Goal: Task Accomplishment & Management: Complete application form

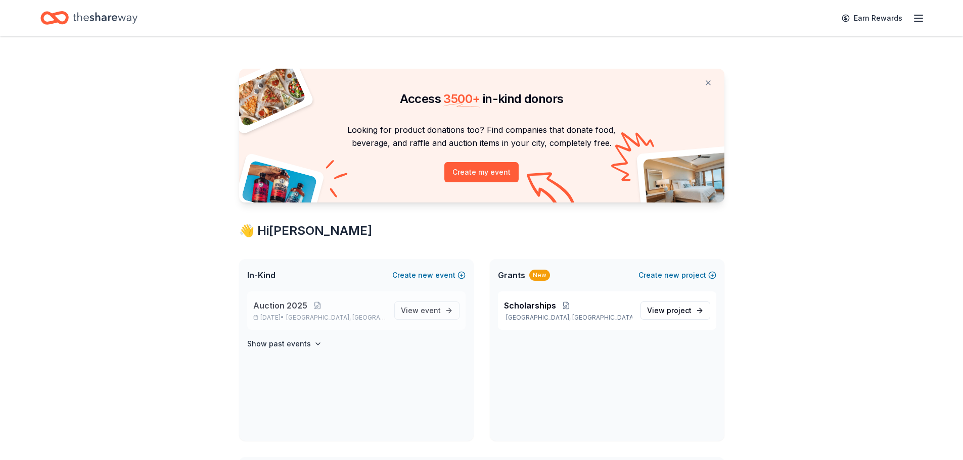
click at [272, 303] on span "Auction 2025" at bounding box center [280, 306] width 54 height 12
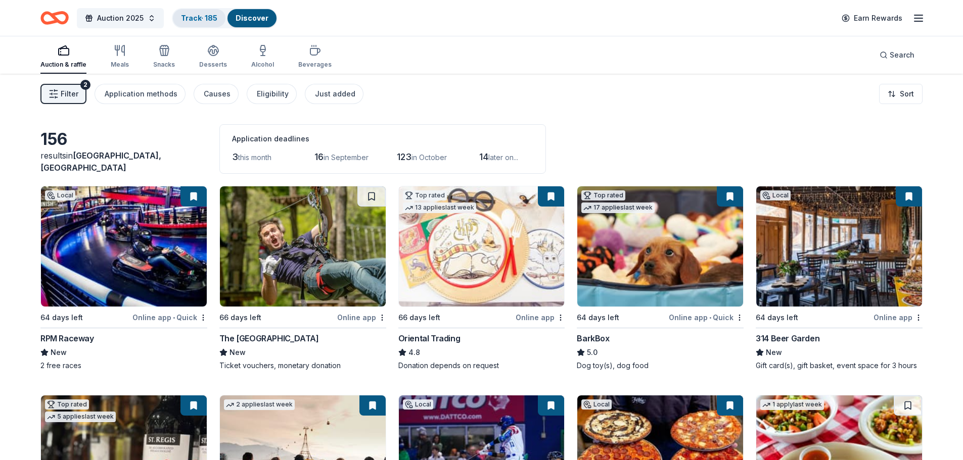
drag, startPoint x: 218, startPoint y: 19, endPoint x: 213, endPoint y: 20, distance: 5.3
click at [218, 19] on div "Track · 185" at bounding box center [199, 18] width 53 height 18
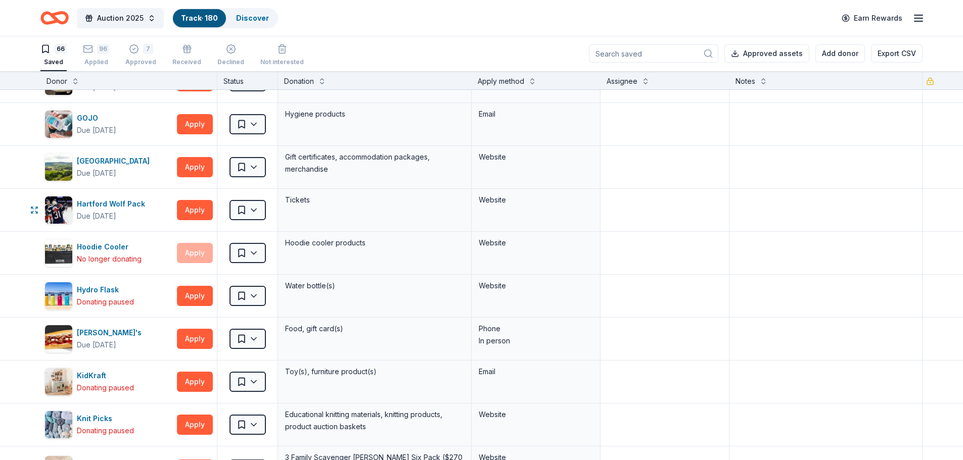
scroll to position [909, 0]
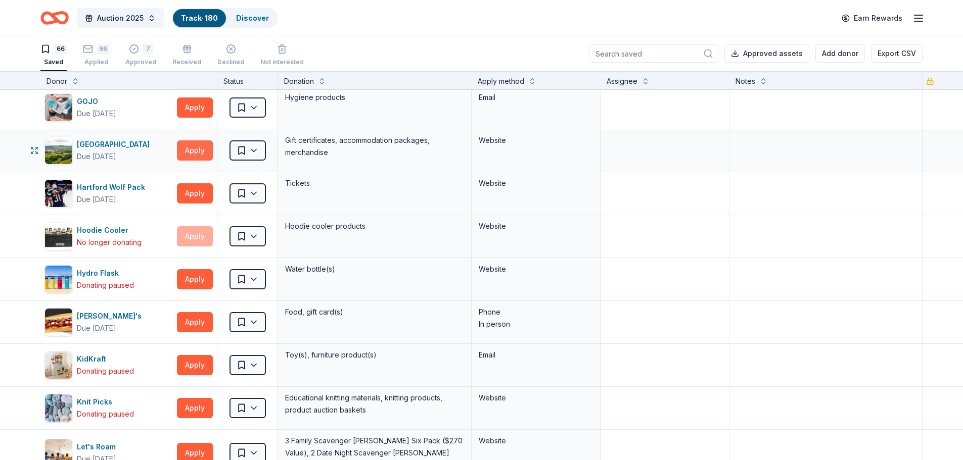
click at [190, 150] on button "Apply" at bounding box center [195, 150] width 36 height 20
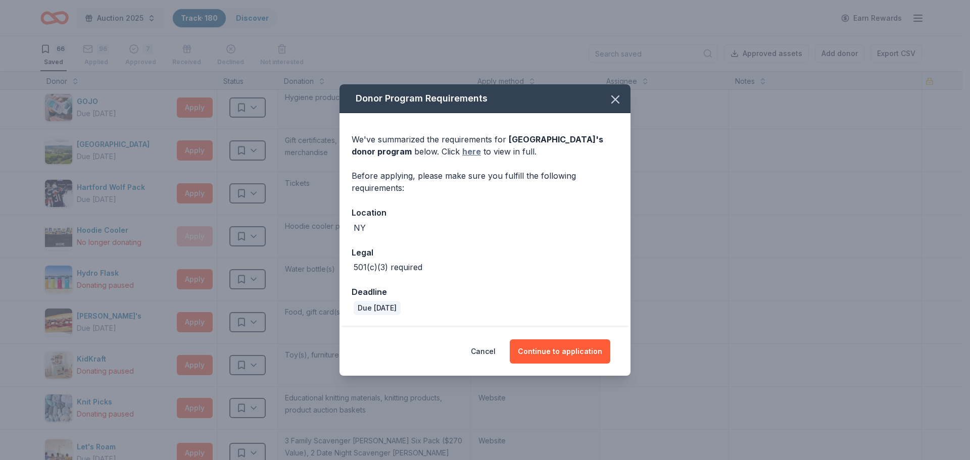
click at [481, 151] on link "here" at bounding box center [471, 152] width 19 height 12
click at [616, 100] on icon "button" at bounding box center [615, 99] width 7 height 7
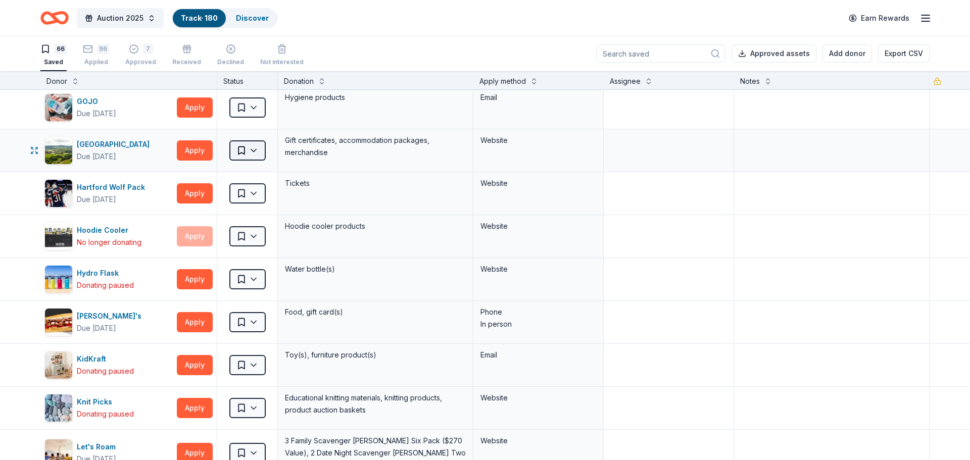
click at [253, 150] on html "Auction 2025 Track · 180 Discover Earn Rewards 66 Saved 96 Applied 7 Approved R…" at bounding box center [485, 229] width 970 height 460
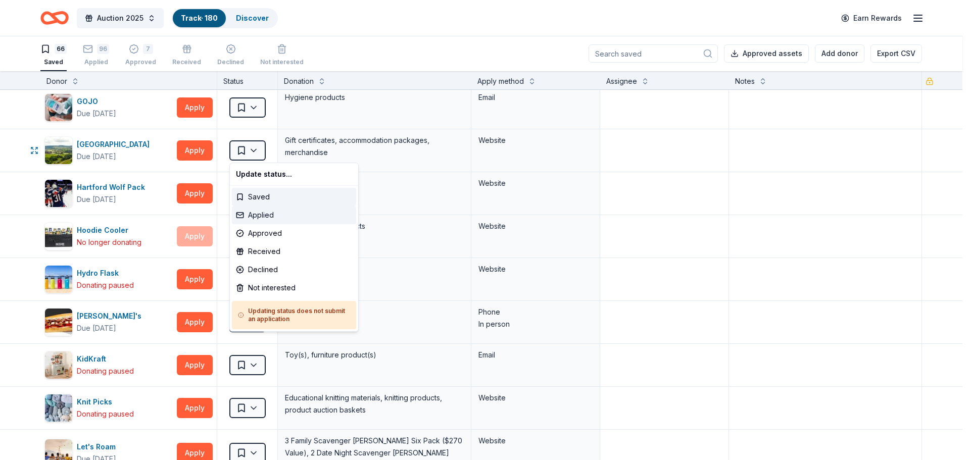
click at [259, 212] on div "Applied" at bounding box center [294, 215] width 124 height 18
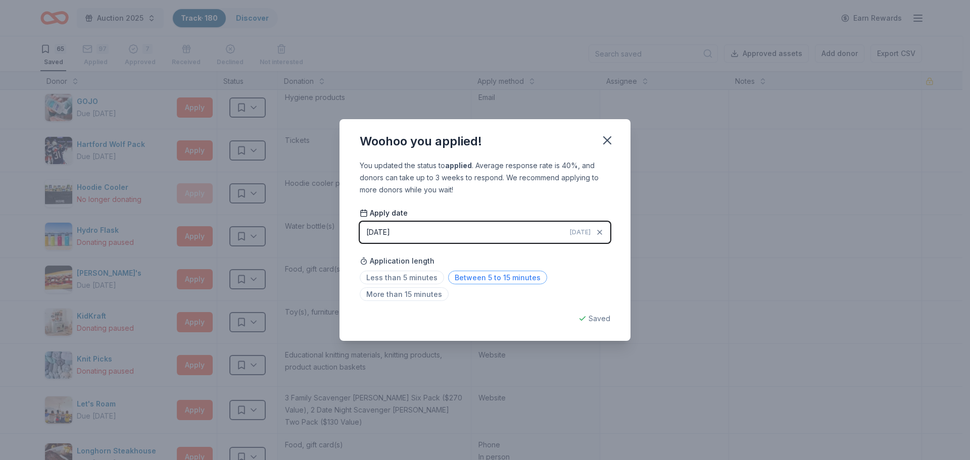
click at [459, 283] on span "Between 5 to 15 minutes" at bounding box center [497, 278] width 99 height 14
click at [609, 136] on icon "button" at bounding box center [607, 140] width 14 height 14
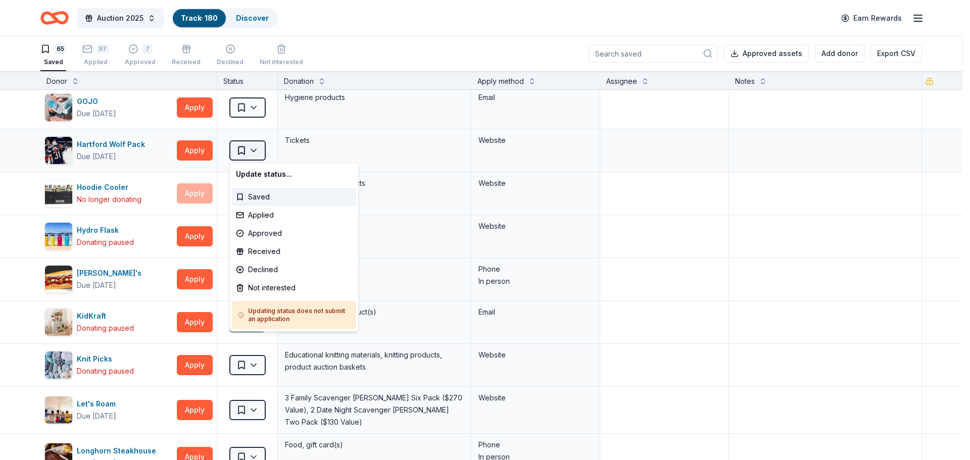
click at [251, 151] on html "Auction 2025 Track · 180 Discover Earn Rewards 65 Saved 97 Applied 7 Approved R…" at bounding box center [485, 229] width 970 height 460
click at [257, 264] on div "Declined" at bounding box center [294, 270] width 124 height 18
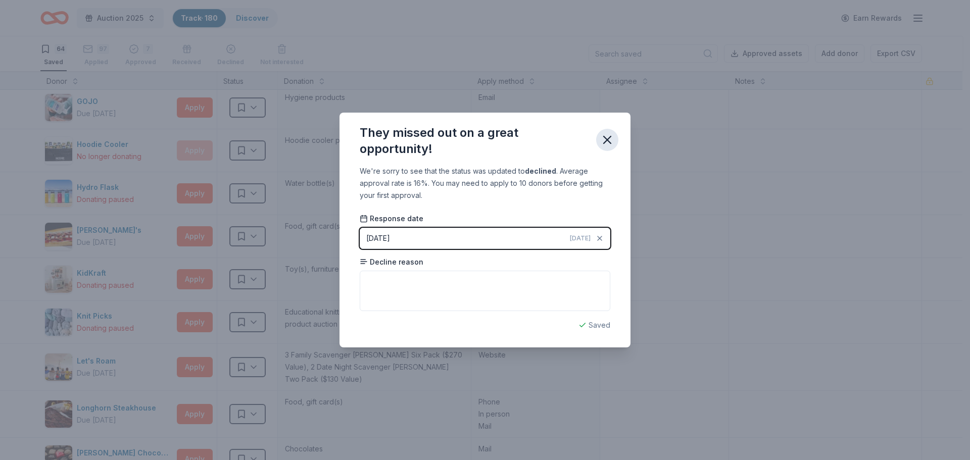
click at [603, 143] on icon "button" at bounding box center [607, 140] width 14 height 14
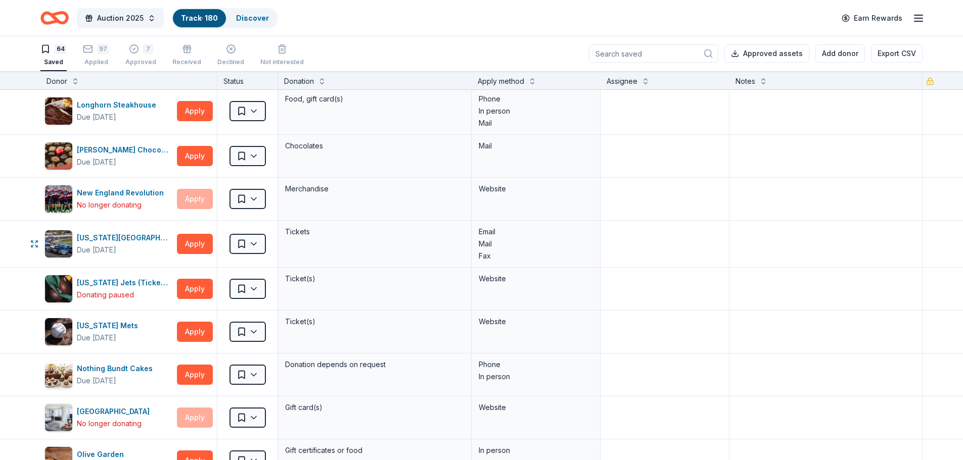
scroll to position [1263, 0]
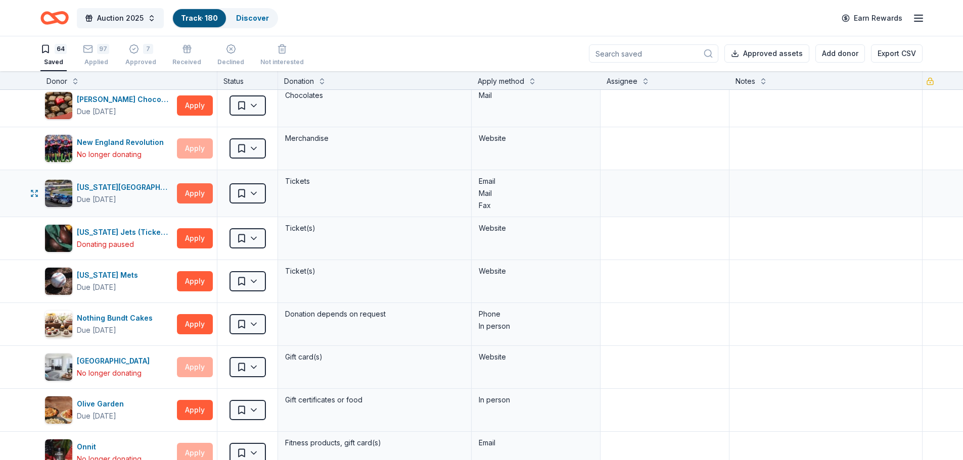
click at [193, 189] on button "Apply" at bounding box center [195, 193] width 36 height 20
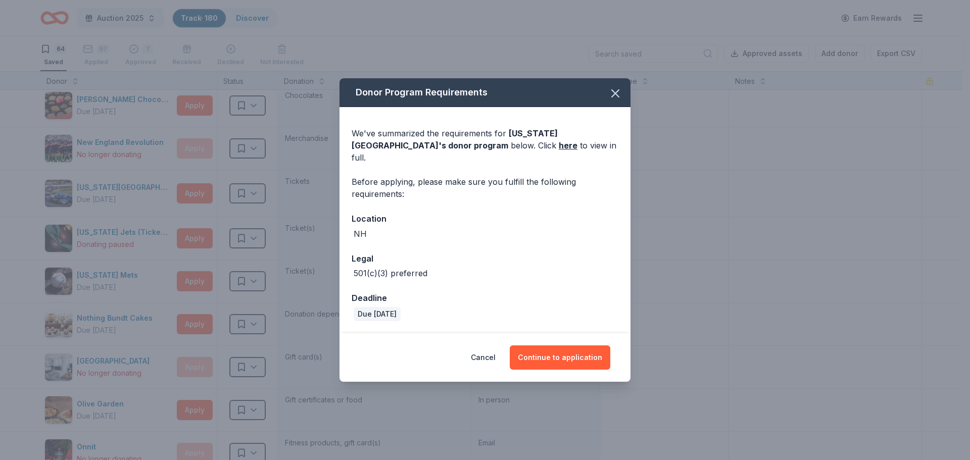
drag, startPoint x: 581, startPoint y: 359, endPoint x: 555, endPoint y: 122, distance: 237.8
click at [535, 215] on div "Donor Program Requirements We've summarized the requirements for [US_STATE] Mot…" at bounding box center [485, 229] width 291 height 303
click at [559, 152] on link "here" at bounding box center [568, 145] width 19 height 12
click at [494, 353] on button "Cancel" at bounding box center [483, 358] width 25 height 24
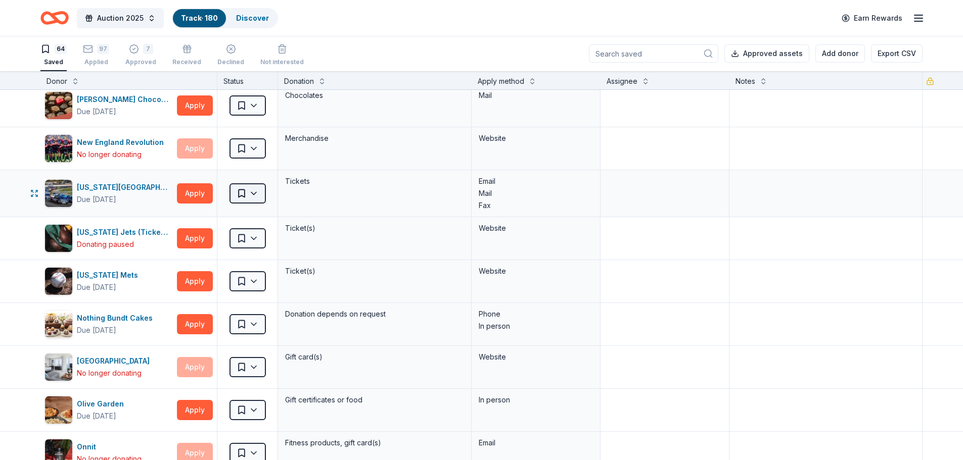
click at [258, 191] on html "Auction 2025 Track · 180 Discover Earn Rewards 64 Saved 97 Applied 7 Approved R…" at bounding box center [481, 229] width 963 height 460
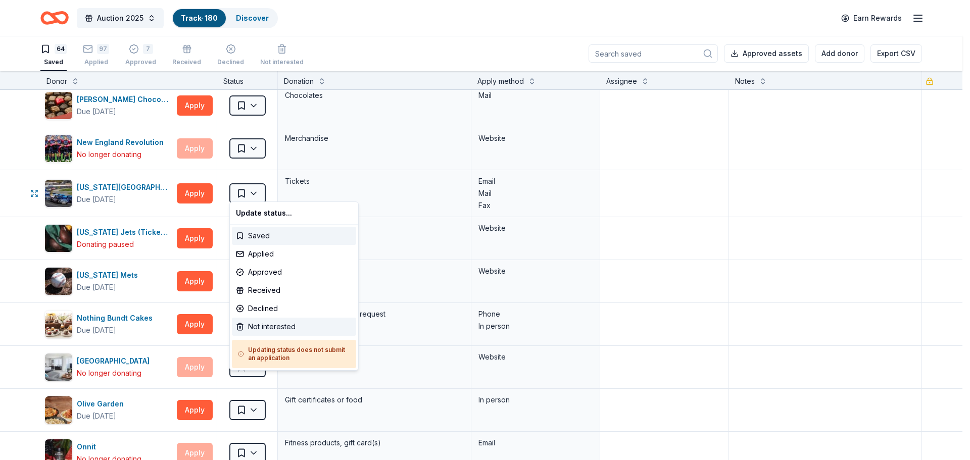
click at [254, 327] on div "Not interested" at bounding box center [294, 327] width 124 height 18
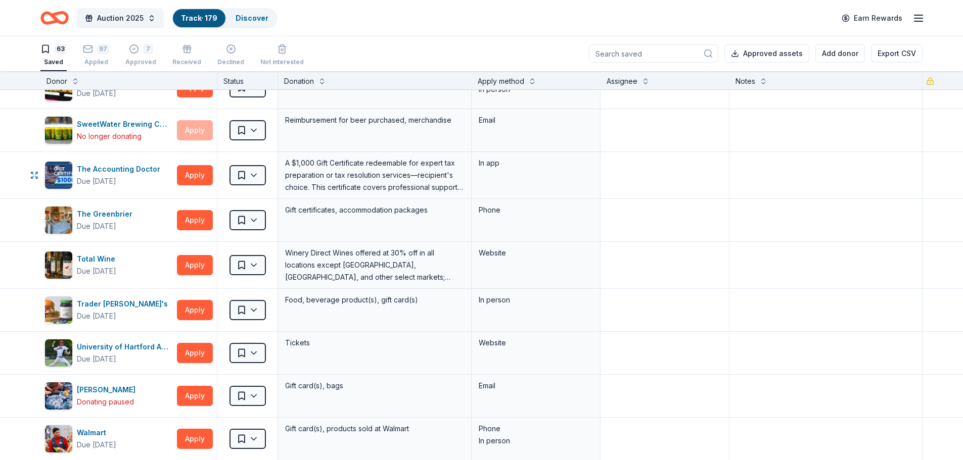
scroll to position [2324, 0]
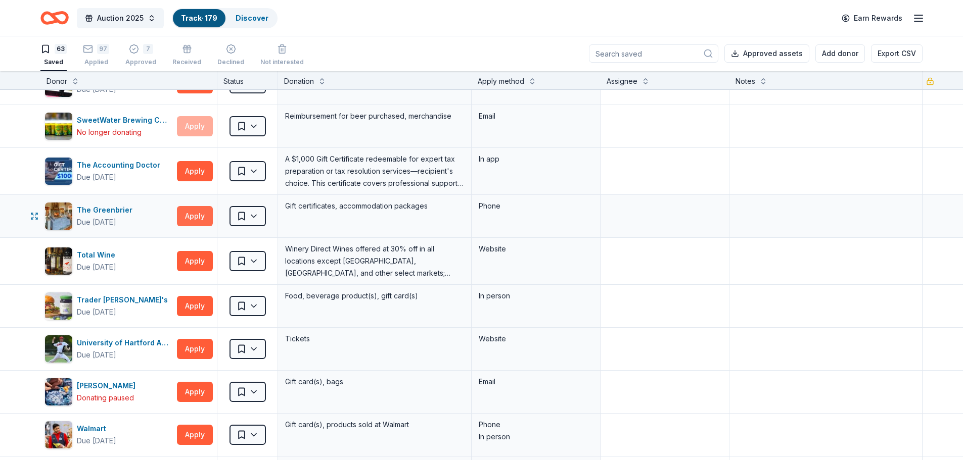
click at [193, 216] on button "Apply" at bounding box center [195, 216] width 36 height 20
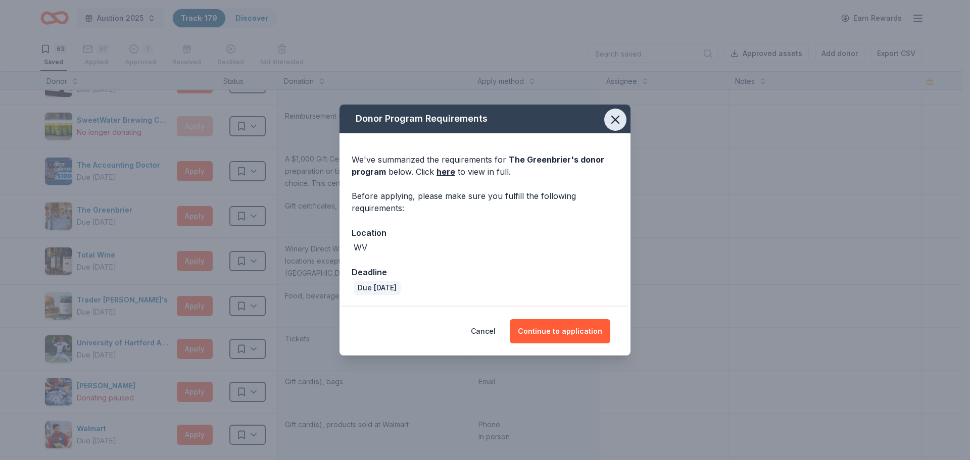
click at [613, 117] on icon "button" at bounding box center [615, 119] width 7 height 7
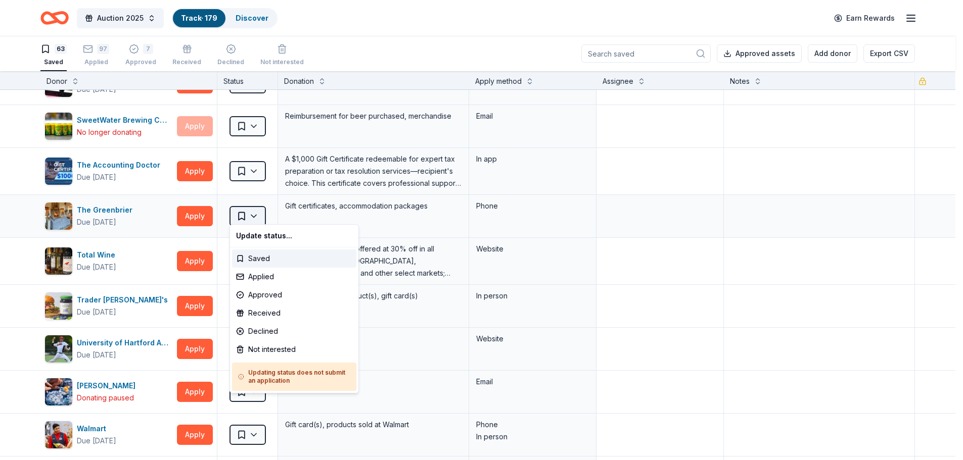
click at [257, 211] on html "Auction 2025 Track · 179 Discover Earn Rewards 63 Saved 97 Applied 7 Approved R…" at bounding box center [481, 229] width 963 height 460
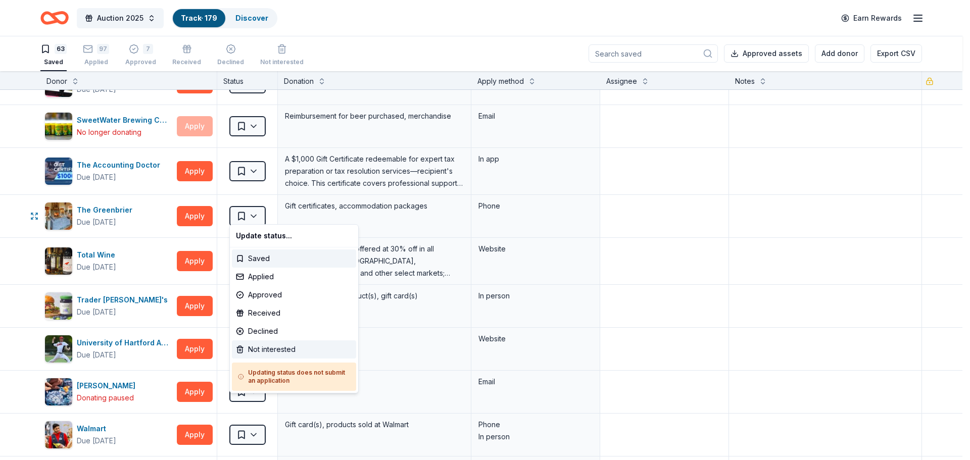
click at [258, 347] on div "Not interested" at bounding box center [294, 350] width 124 height 18
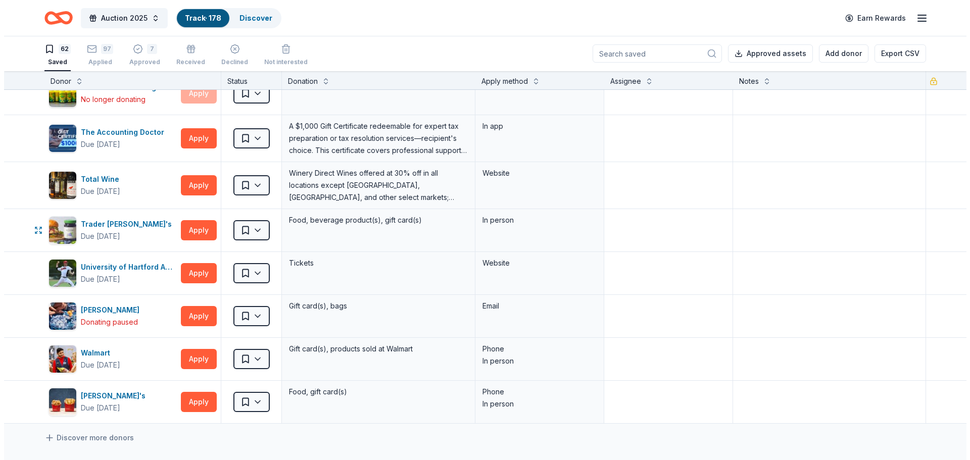
scroll to position [2375, 0]
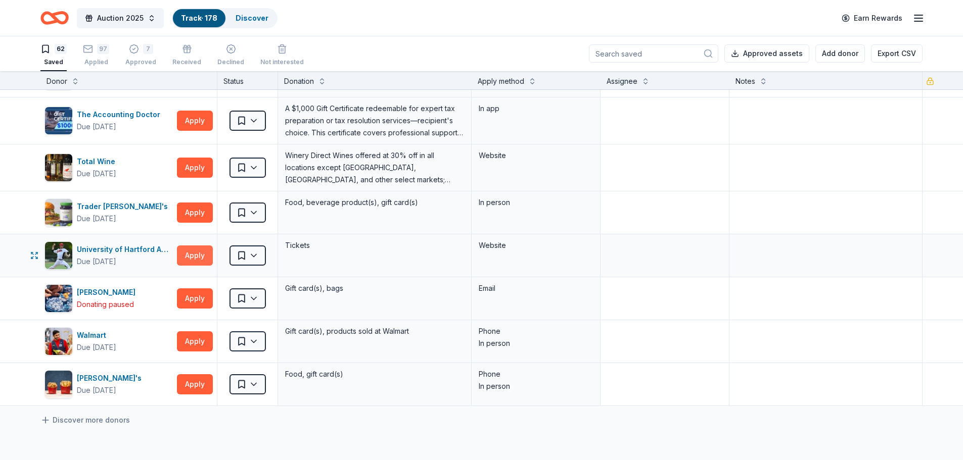
click at [195, 251] on button "Apply" at bounding box center [195, 256] width 36 height 20
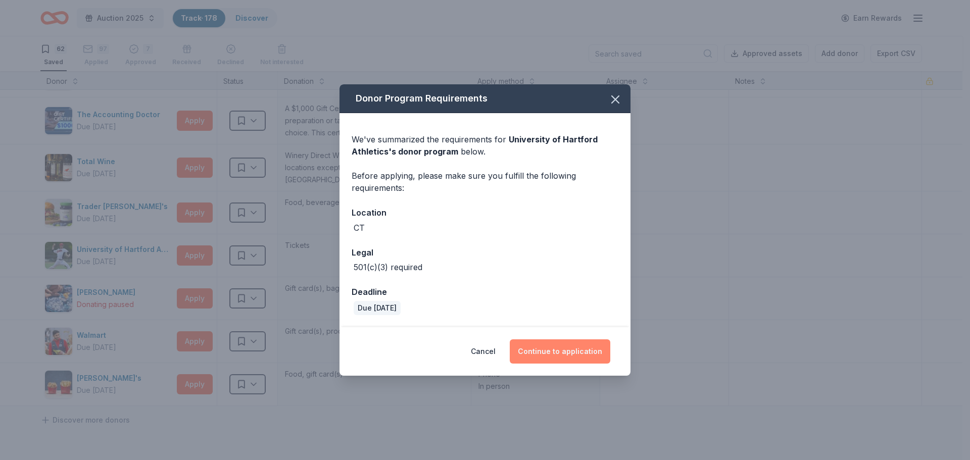
click at [555, 345] on button "Continue to application" at bounding box center [560, 352] width 101 height 24
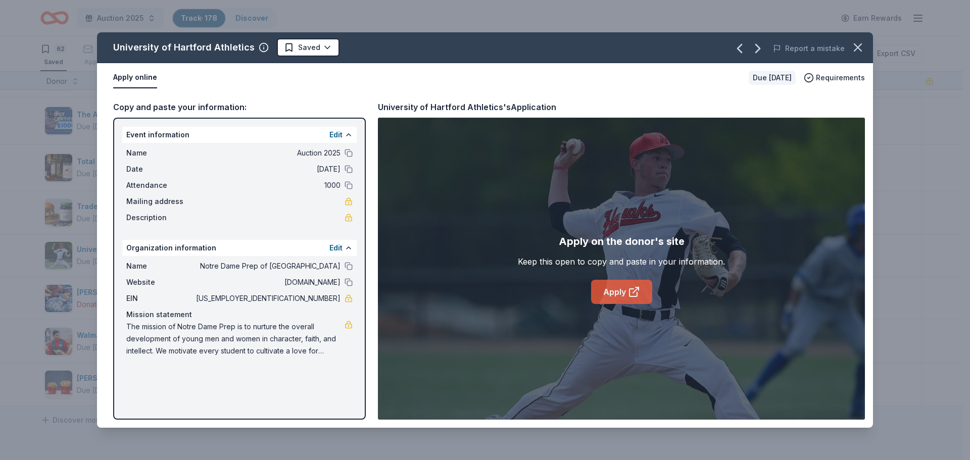
click at [609, 284] on link "Apply" at bounding box center [621, 292] width 61 height 24
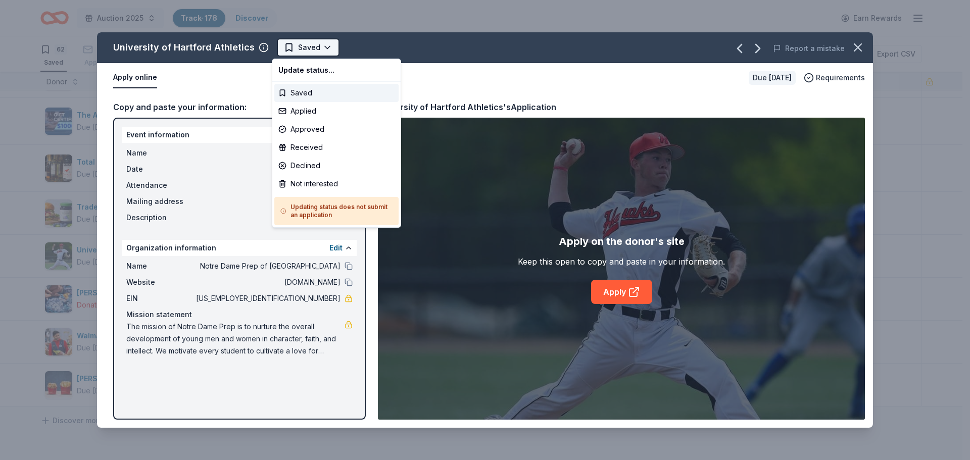
scroll to position [0, 0]
click at [324, 45] on html "Auction 2025 Track · 178 Discover Earn Rewards 62 Saved 97 Applied 7 Approved R…" at bounding box center [485, 230] width 970 height 460
click at [316, 190] on div "Not interested" at bounding box center [336, 184] width 124 height 18
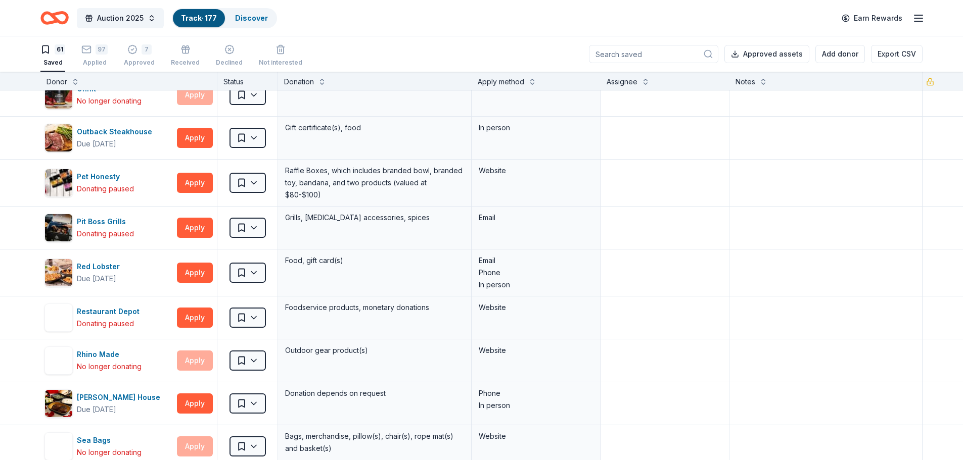
scroll to position [1566, 0]
